Goal: Check status: Check status

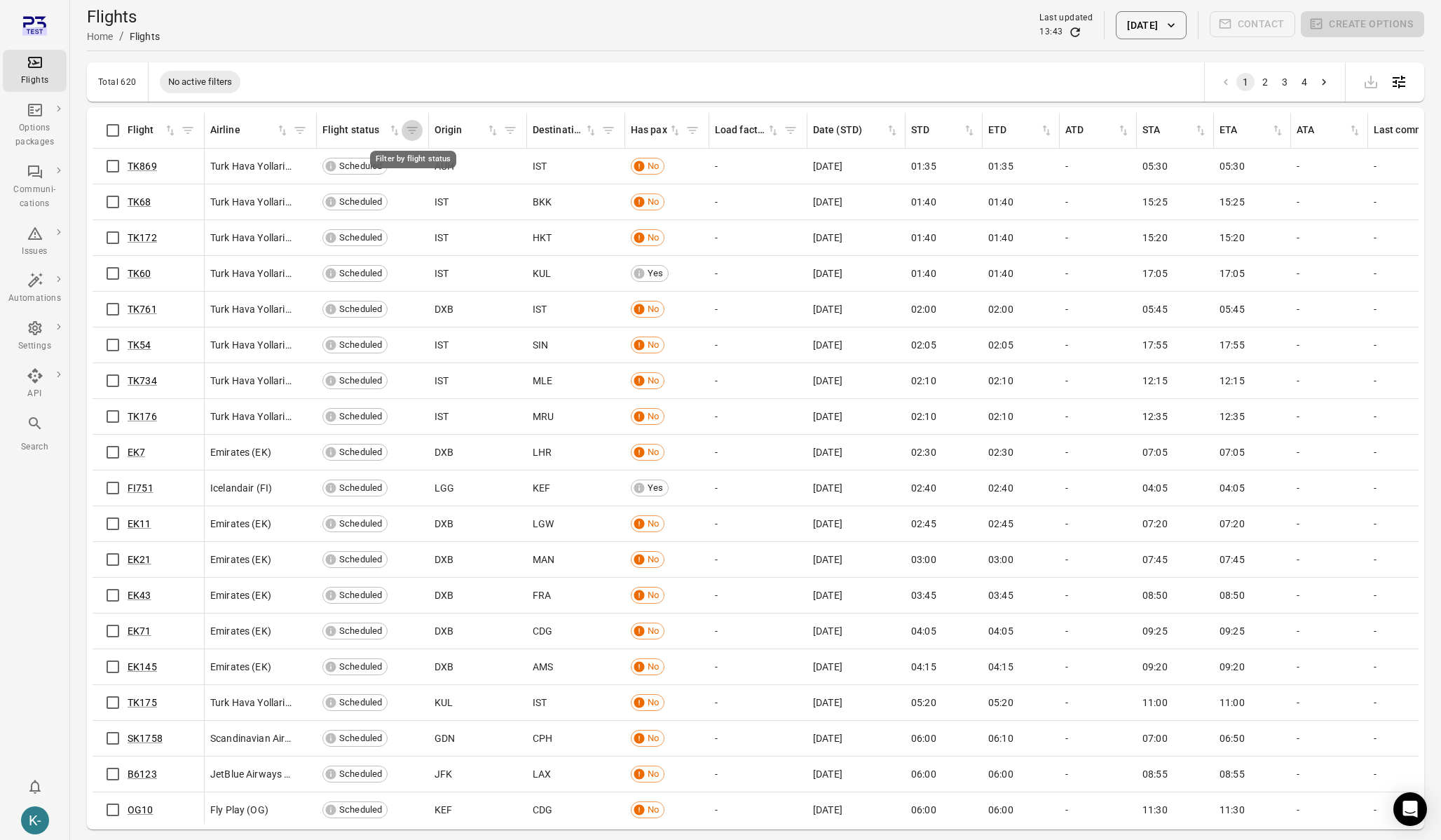
click at [418, 127] on icon "Filter by flight status" at bounding box center [412, 130] width 14 height 14
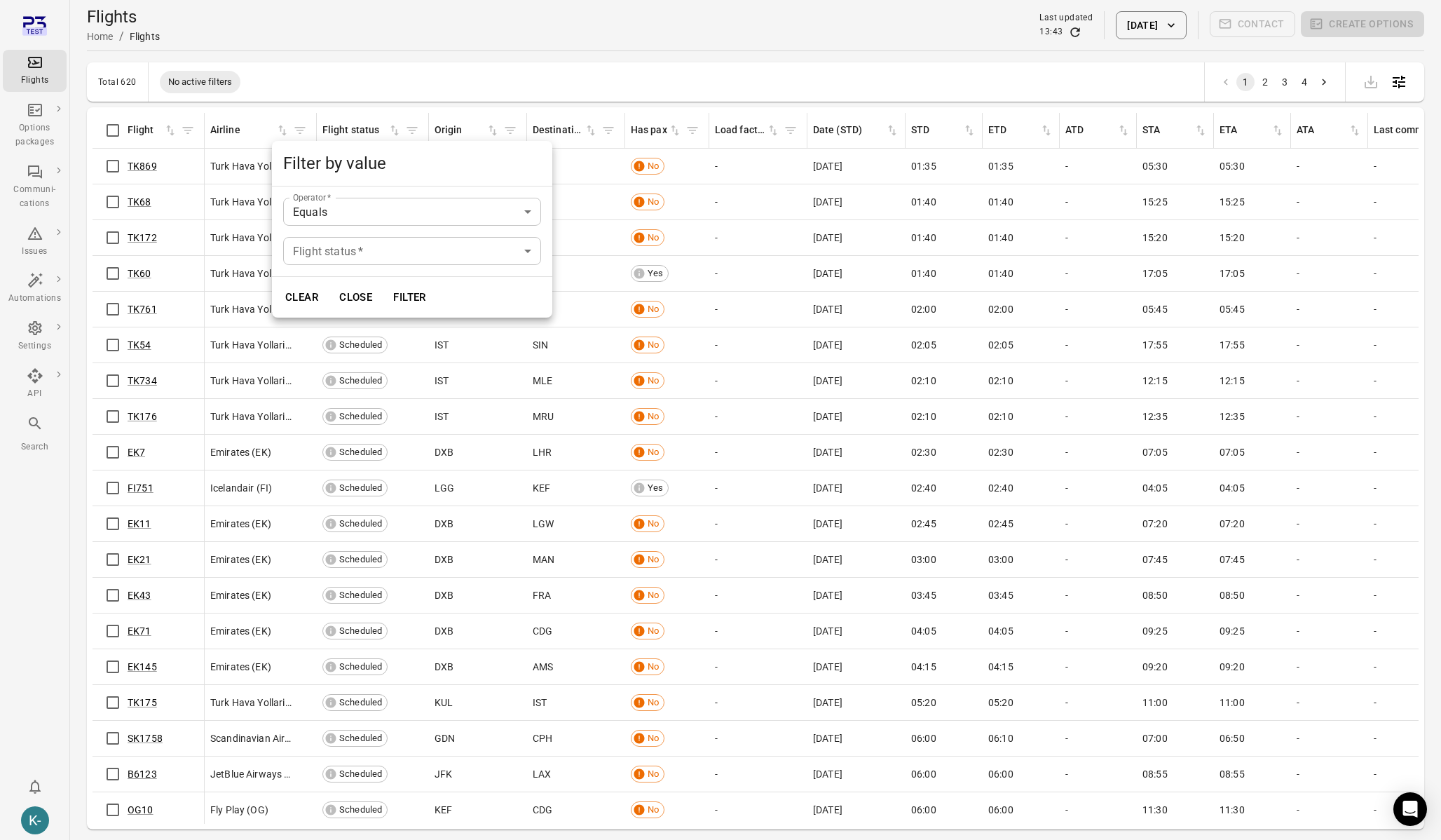
click at [391, 242] on body "Flights Options packages Communi-cations Issues Automations Settings API Search…" at bounding box center [720, 442] width 1441 height 885
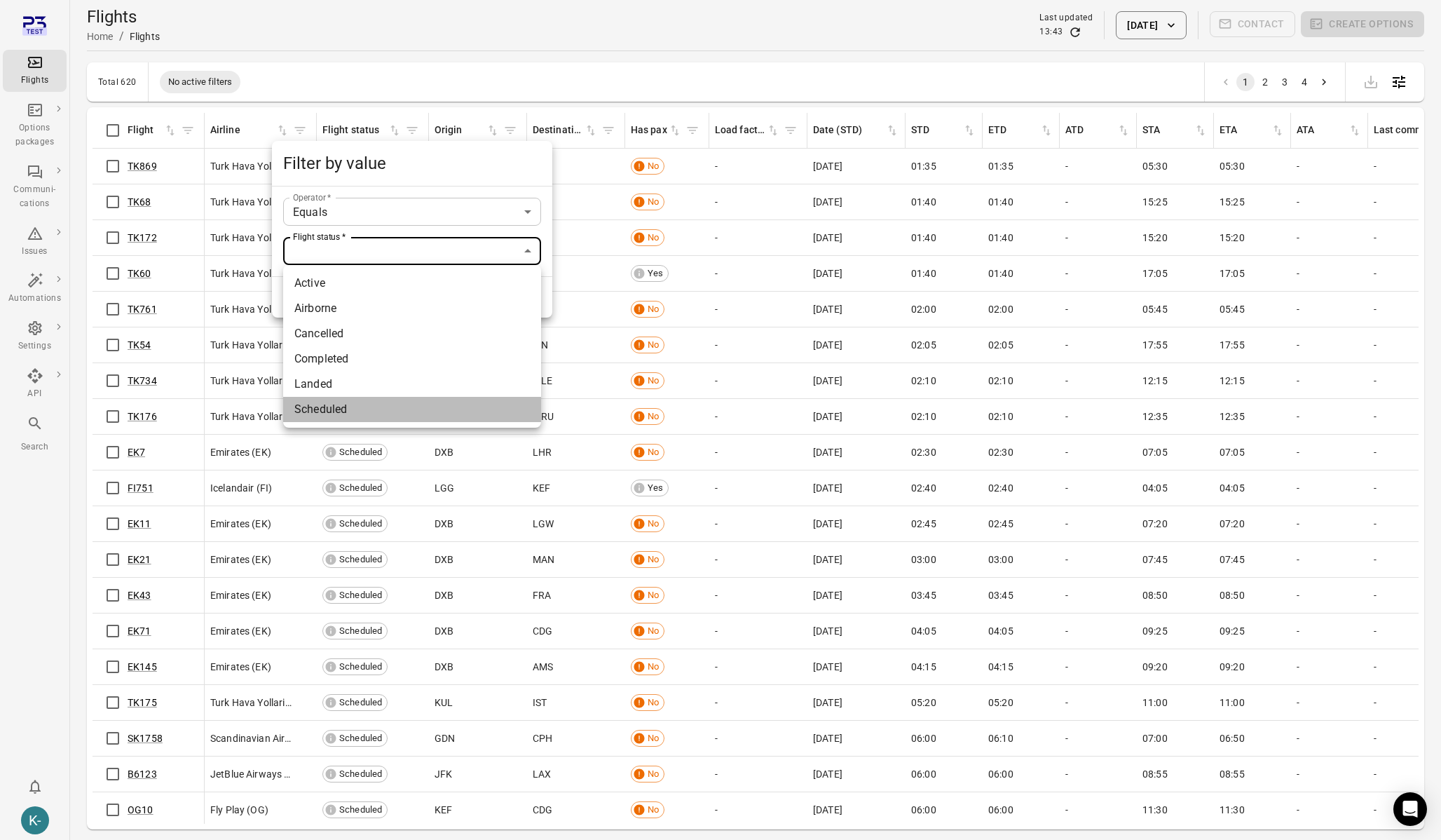
click at [344, 404] on li "Scheduled" at bounding box center [412, 409] width 258 height 25
type input "*********"
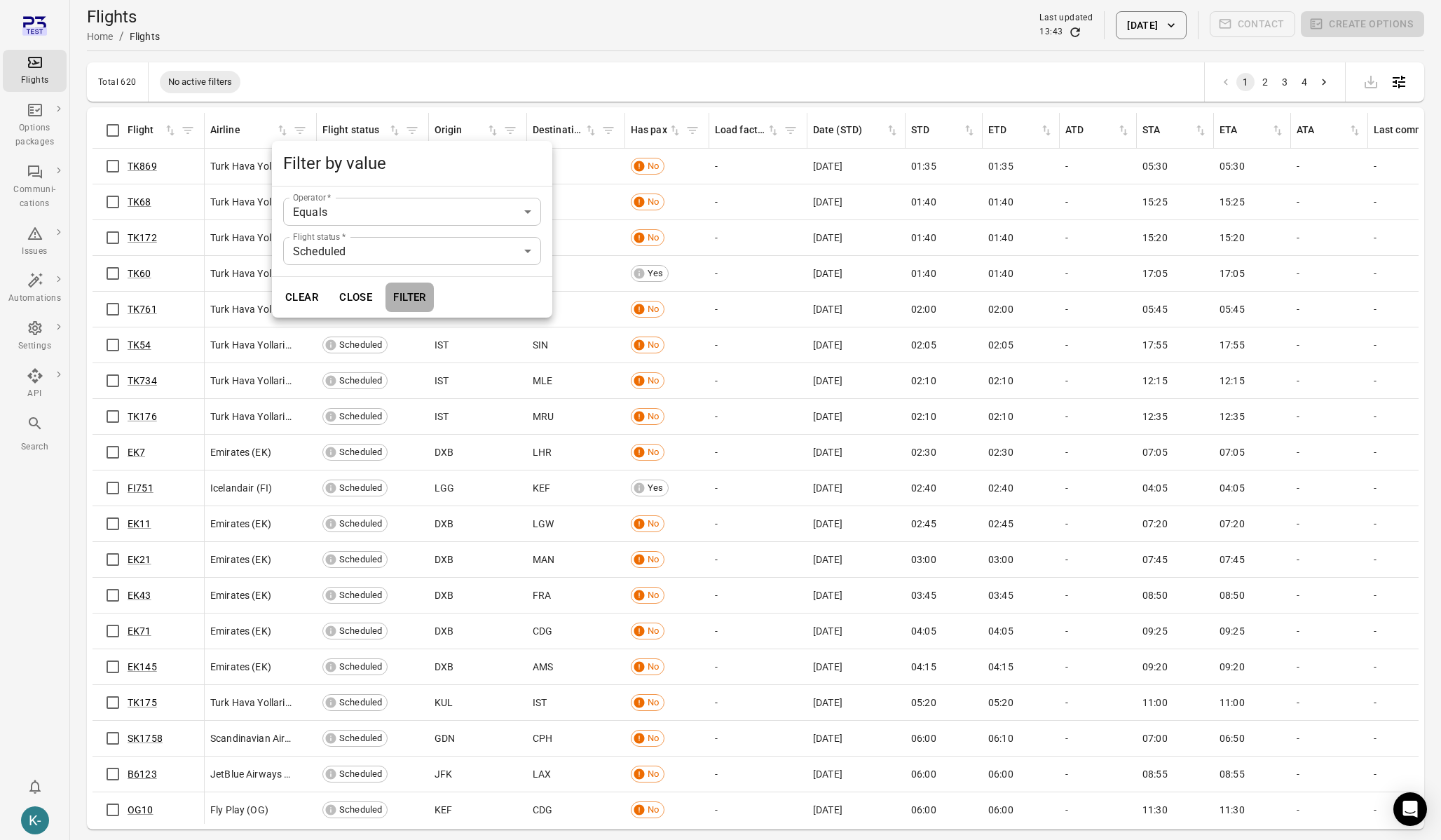
click at [419, 297] on button "Filter" at bounding box center [409, 297] width 48 height 29
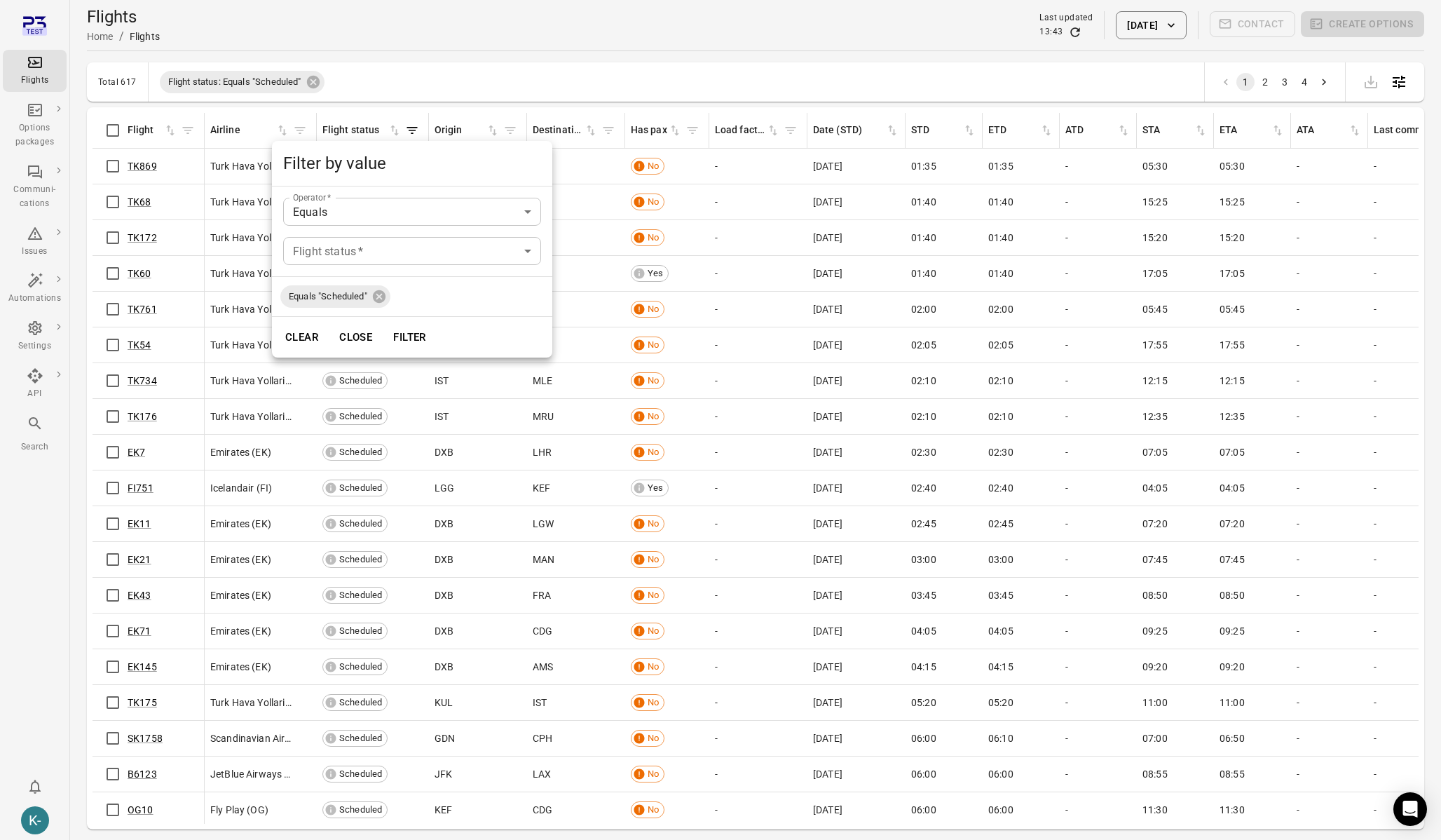
click at [229, 188] on div at bounding box center [720, 420] width 1441 height 840
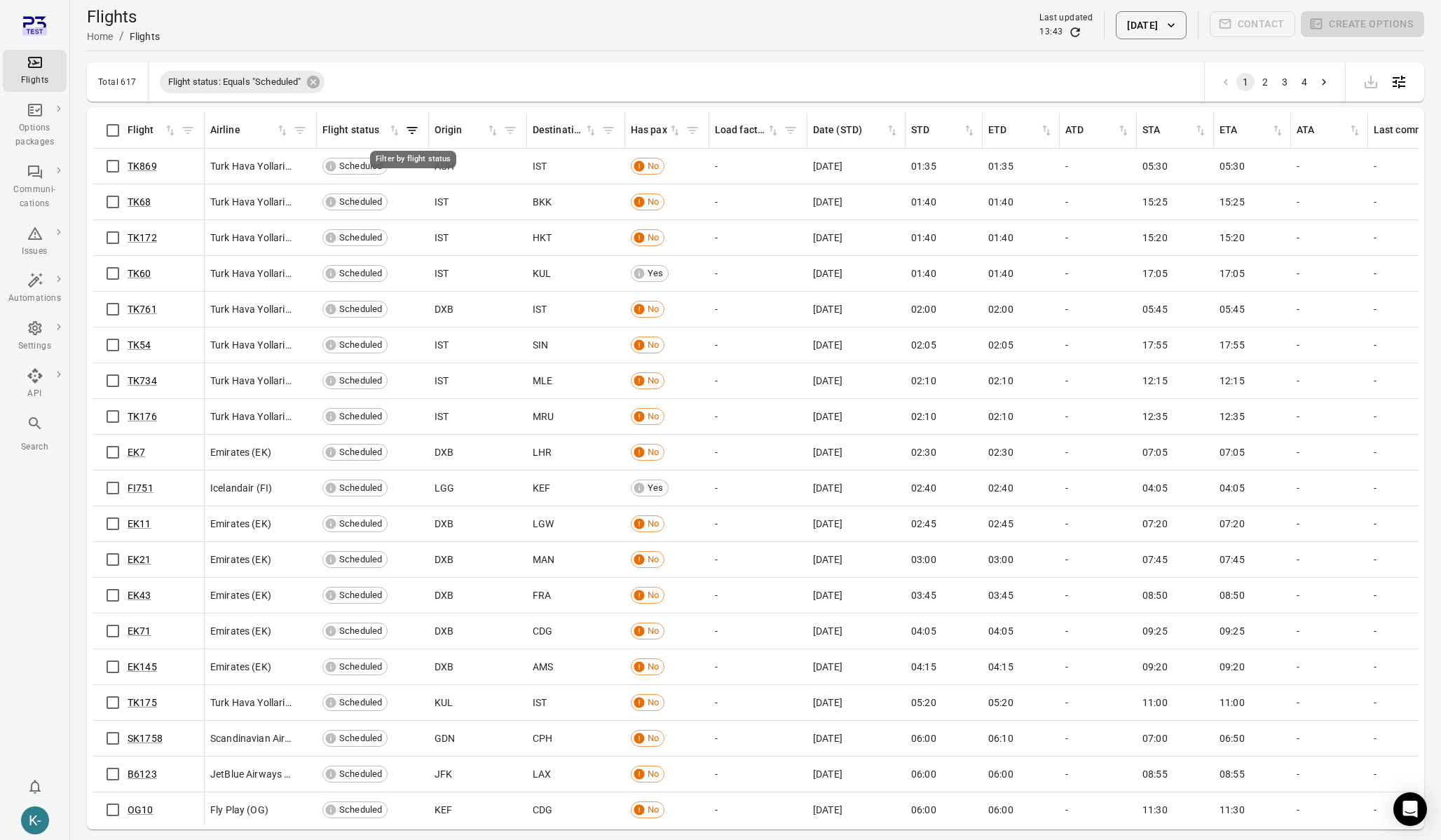
click at [412, 129] on icon "Filter by flight status" at bounding box center [412, 130] width 14 height 14
click at [505, 131] on icon "Filter by origin" at bounding box center [510, 130] width 14 height 14
